Goal: Find specific page/section: Find specific page/section

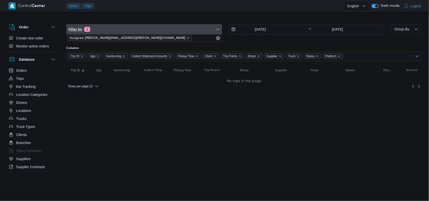
click at [128, 33] on span "Filter by 1" at bounding box center [144, 29] width 155 height 10
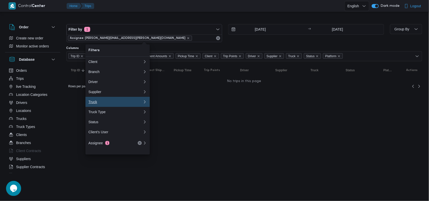
click at [96, 104] on div "Truck" at bounding box center [115, 102] width 54 height 4
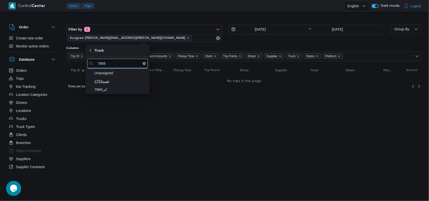
type input "7869"
drag, startPoint x: 111, startPoint y: 85, endPoint x: 111, endPoint y: 88, distance: 3.0
click at [111, 88] on div "Unassigned قسه2753 كى7869" at bounding box center [117, 81] width 64 height 25
click at [110, 88] on span "كى7869" at bounding box center [120, 90] width 52 height 6
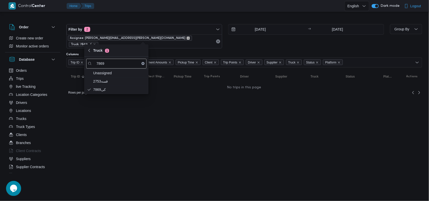
click at [187, 37] on icon "remove selected entity" at bounding box center [188, 38] width 3 height 3
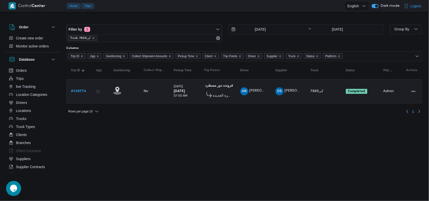
click at [218, 124] on html "Control Center Home Trips English عربي Dark mode Logout Order Create new order …" at bounding box center [214, 100] width 429 height 201
click at [72, 95] on div "# 339774" at bounding box center [79, 91] width 20 height 10
click at [73, 93] on link "# 339774" at bounding box center [78, 91] width 15 height 6
